Goal: Information Seeking & Learning: Learn about a topic

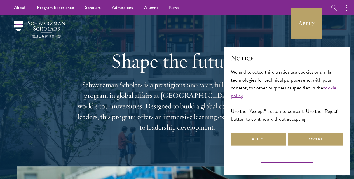
click at [302, 159] on button "Learn more and customize" at bounding box center [286, 160] width 55 height 7
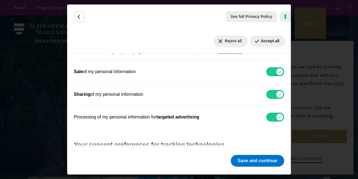
scroll to position [96, 0]
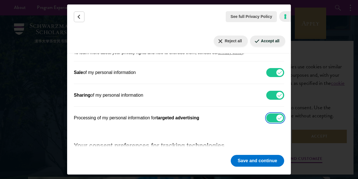
click at [274, 116] on input "Processing of my personal information for targeted advertising" at bounding box center [275, 117] width 18 height 9
checkbox input "false"
click at [273, 96] on input "Sharing of my personal information" at bounding box center [275, 95] width 18 height 9
checkbox input "false"
click at [273, 71] on input "Sale of my personal information" at bounding box center [275, 72] width 18 height 9
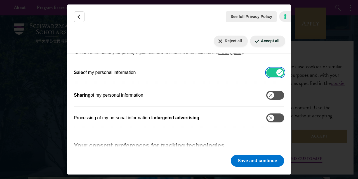
checkbox input "false"
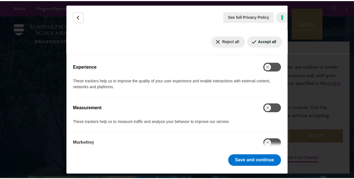
scroll to position [328, 0]
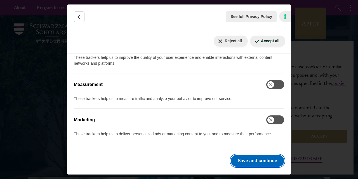
click at [262, 162] on button "Save and continue" at bounding box center [257, 161] width 53 height 12
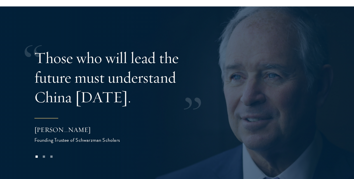
scroll to position [1026, 0]
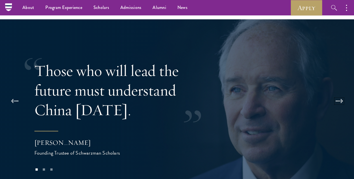
click at [338, 93] on button at bounding box center [339, 101] width 18 height 16
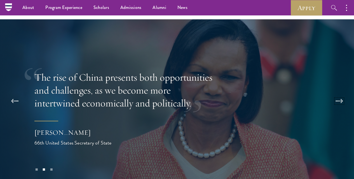
click at [338, 93] on button at bounding box center [339, 101] width 18 height 16
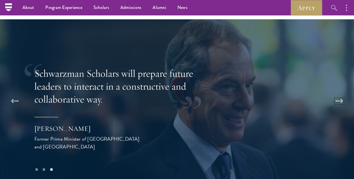
click at [338, 93] on button at bounding box center [339, 101] width 18 height 16
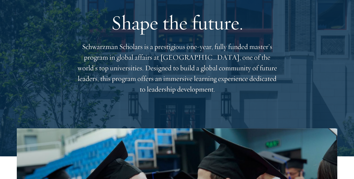
scroll to position [39, 0]
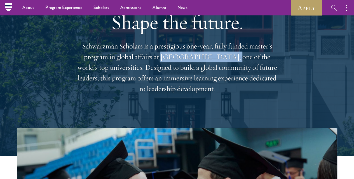
drag, startPoint x: 198, startPoint y: 60, endPoint x: 260, endPoint y: 62, distance: 62.4
click at [260, 62] on p "Schwarzman Scholars is a prestigious one-year, fully funded master’s program in…" at bounding box center [176, 67] width 201 height 53
copy p "[GEOGRAPHIC_DATA]"
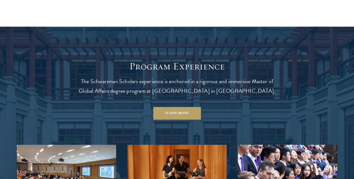
scroll to position [421, 0]
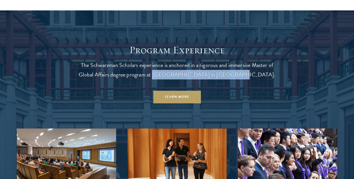
drag, startPoint x: 265, startPoint y: 94, endPoint x: 194, endPoint y: 92, distance: 70.5
click at [194, 79] on p "The Schwarzman Scholars experience is anchored in a rigorous and immersive Mast…" at bounding box center [176, 69] width 201 height 19
copy p "[GEOGRAPHIC_DATA] in [GEOGRAPHIC_DATA]"
